Goal: Task Accomplishment & Management: Manage account settings

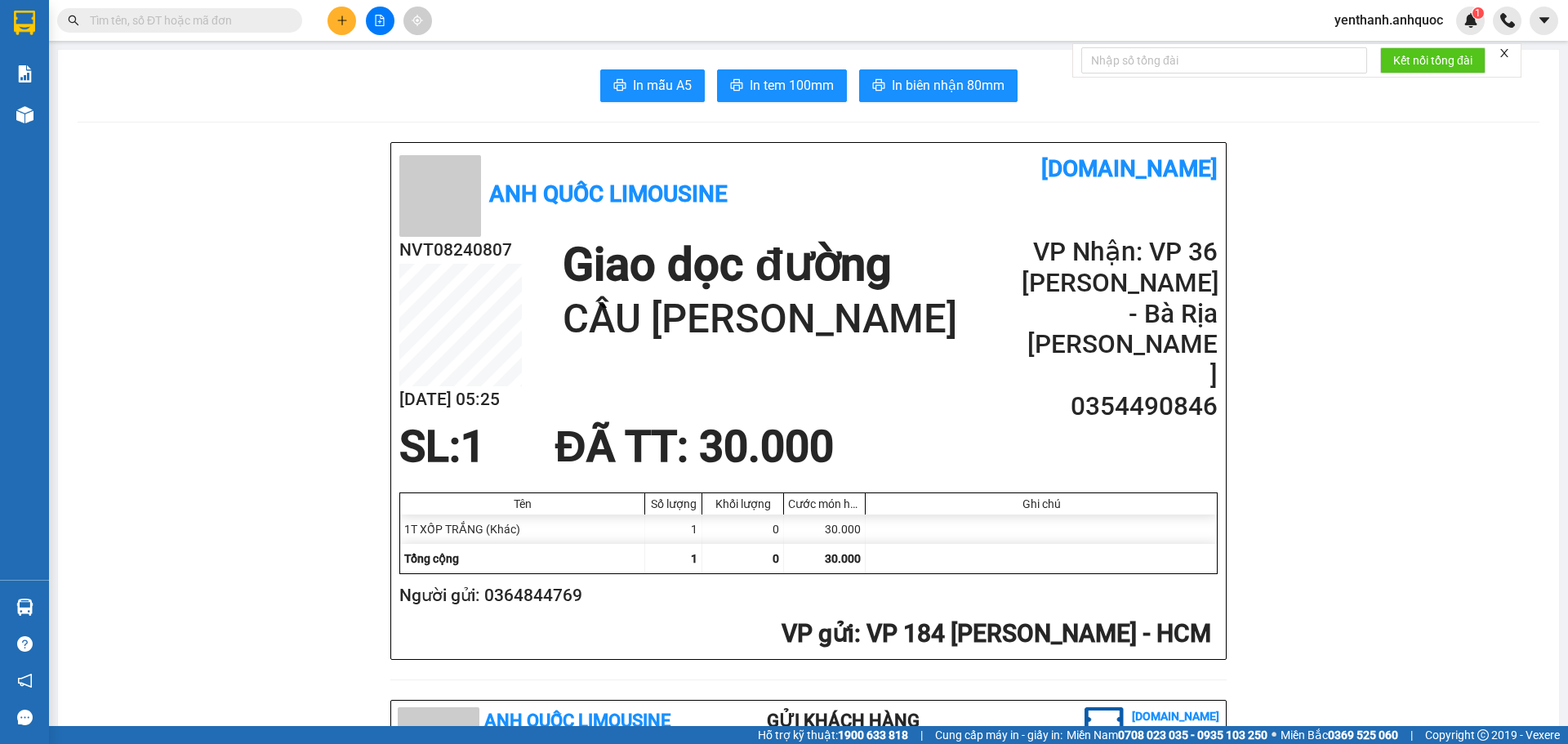
click at [1383, 25] on span "yenthanh.anhquoc" at bounding box center [1388, 20] width 135 height 21
click at [1383, 51] on span "Đăng xuất" at bounding box center [1397, 50] width 101 height 18
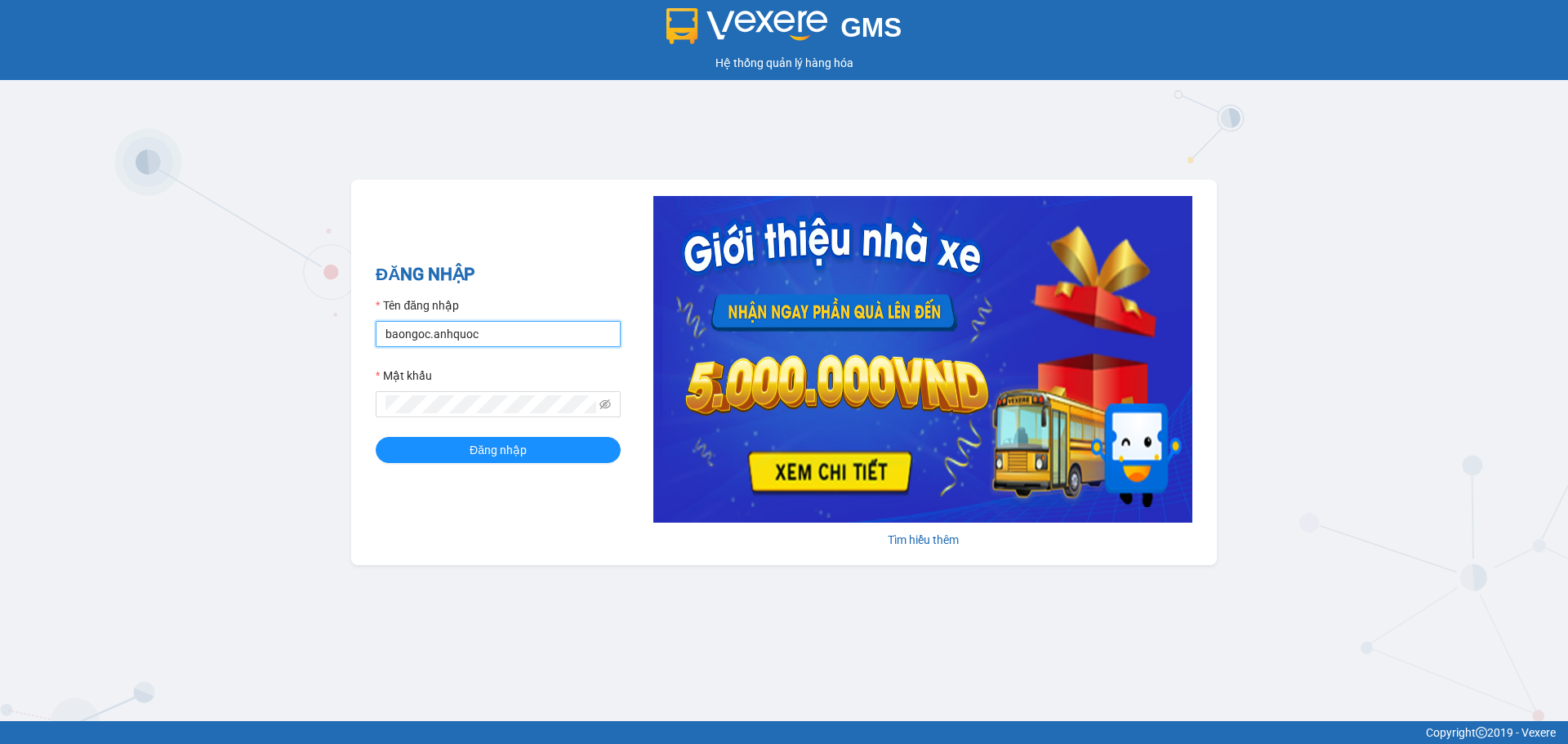
click at [520, 332] on input "baongoc.anhquoc" at bounding box center [499, 334] width 245 height 26
type input "phuongthao.anhquoc"
click at [559, 442] on button "Đăng nhập" at bounding box center [499, 450] width 245 height 26
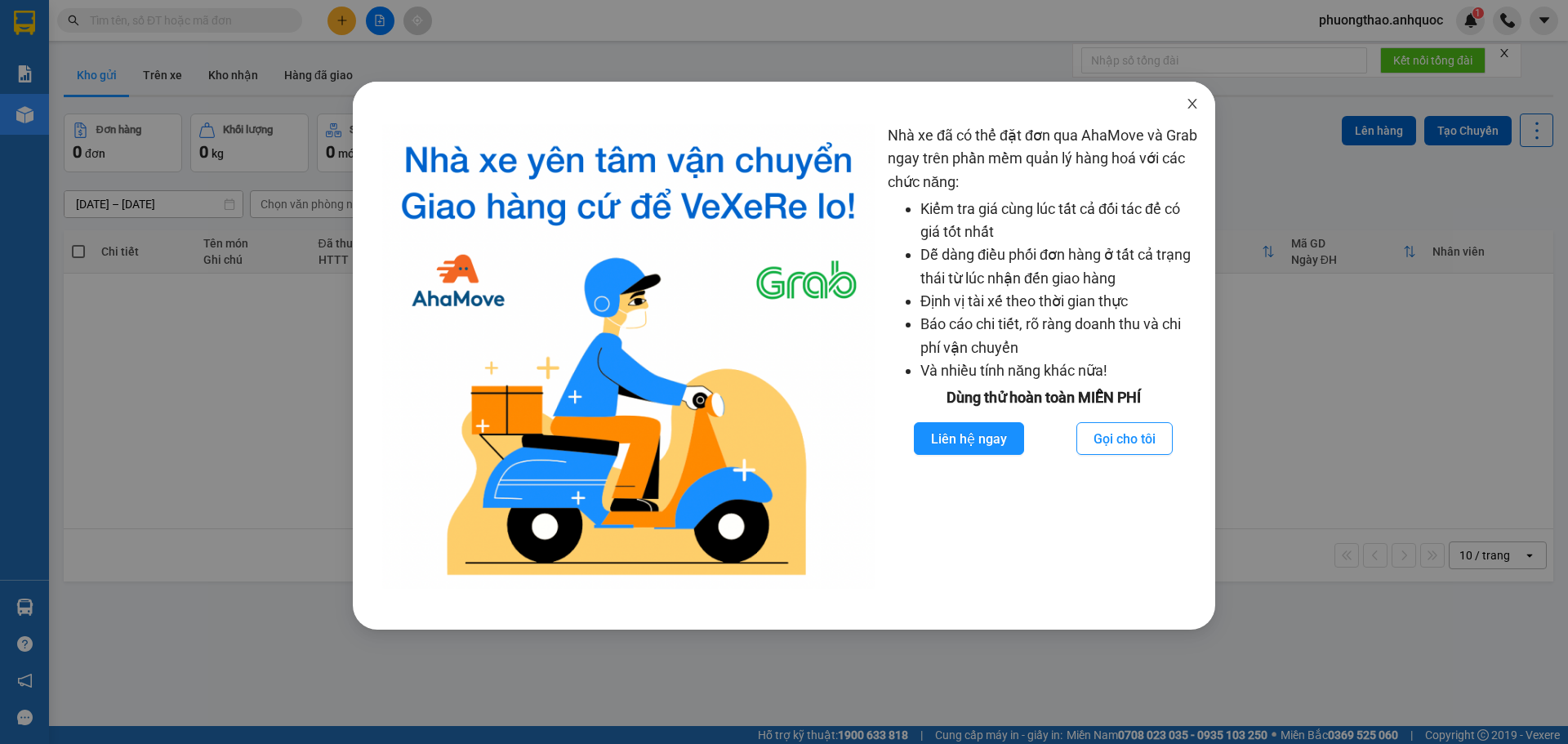
click at [1194, 102] on icon "close" at bounding box center [1192, 103] width 13 height 13
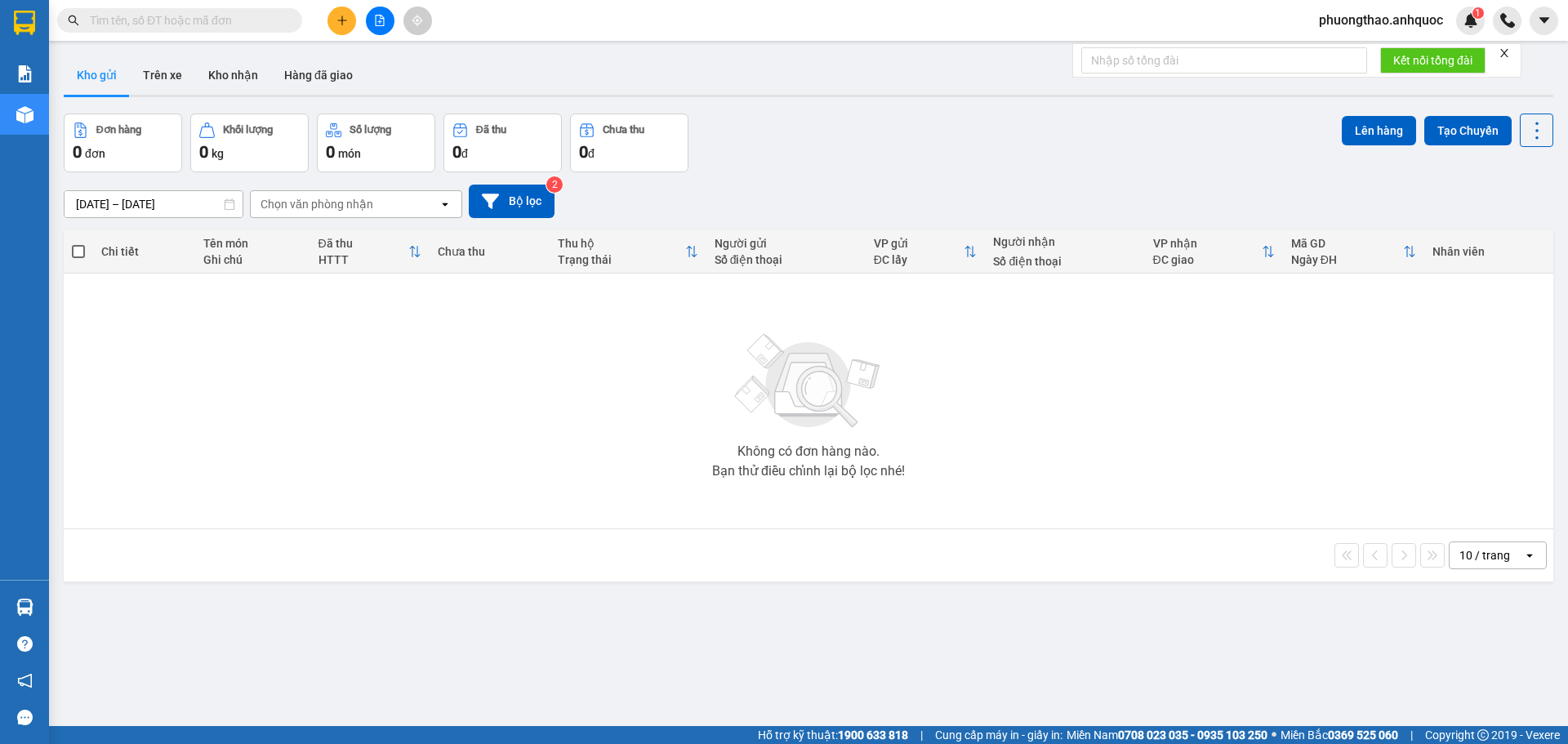
click at [1502, 53] on icon "close" at bounding box center [1504, 53] width 11 height 11
click at [250, 87] on button "Kho nhận" at bounding box center [233, 75] width 76 height 39
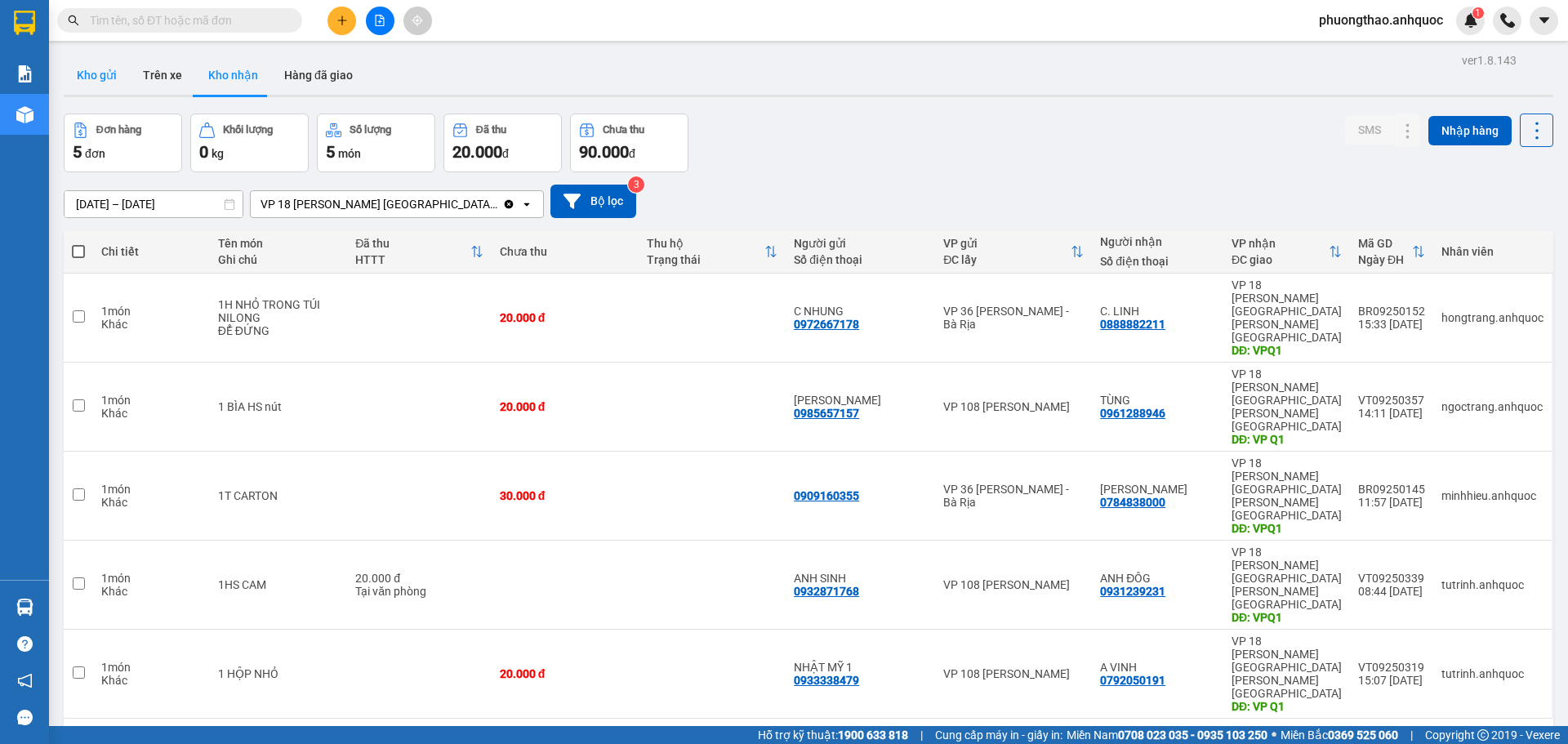
click at [112, 68] on button "Kho gửi" at bounding box center [96, 75] width 66 height 39
